Goal: Check status: Check status

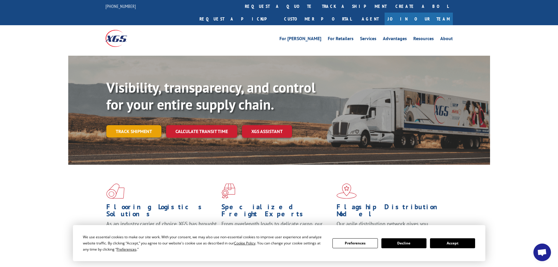
click at [130, 125] on link "Track shipment" at bounding box center [133, 131] width 55 height 12
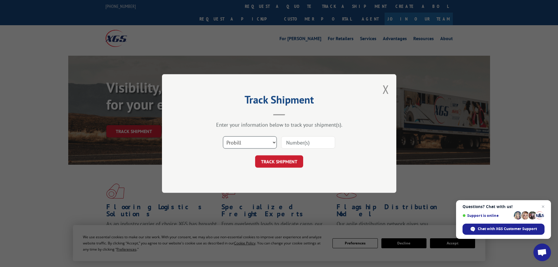
click at [245, 139] on select "Select category... Probill BOL PO" at bounding box center [250, 142] width 54 height 12
select select "bol"
click at [223, 136] on select "Select category... Probill BOL PO" at bounding box center [250, 142] width 54 height 12
click at [301, 144] on input at bounding box center [308, 142] width 54 height 12
type input "15340048"
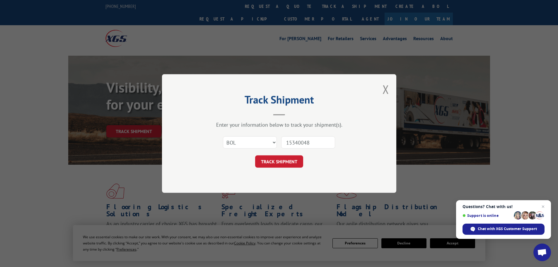
click at [255, 155] on button "TRACK SHIPMENT" at bounding box center [279, 161] width 48 height 12
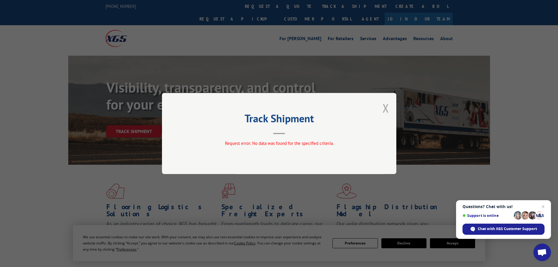
click at [384, 108] on button "Close modal" at bounding box center [386, 108] width 6 height 16
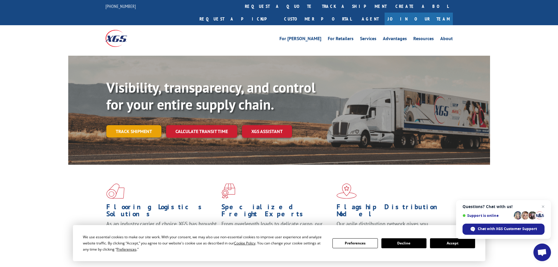
click at [118, 125] on link "Track shipment" at bounding box center [133, 131] width 55 height 12
